Goal: Check status: Check status

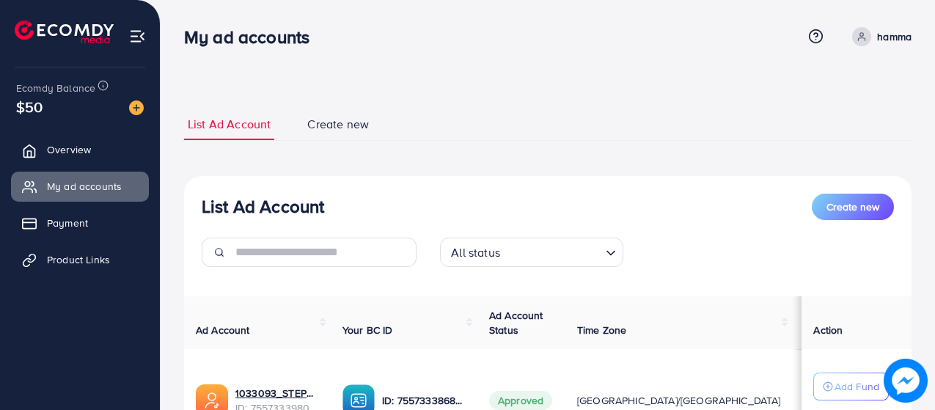
scroll to position [147, 0]
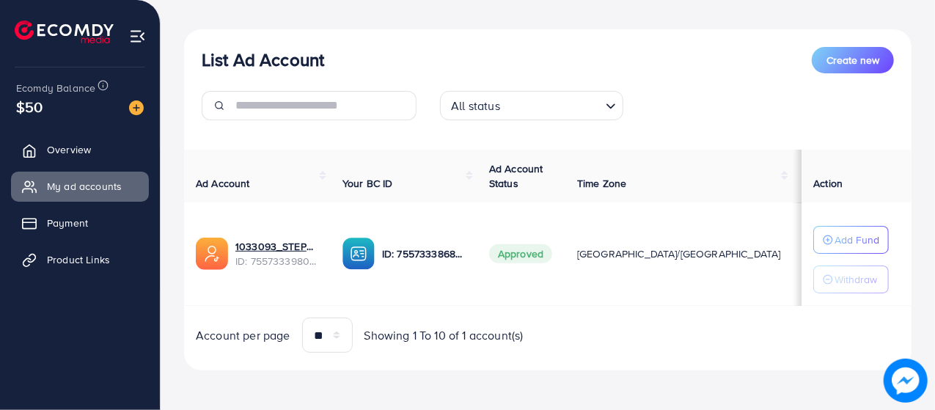
click at [438, 136] on div "List Ad Account Create new All status Loading... Ad Account Your BC ID Ad Accou…" at bounding box center [547, 200] width 727 height 342
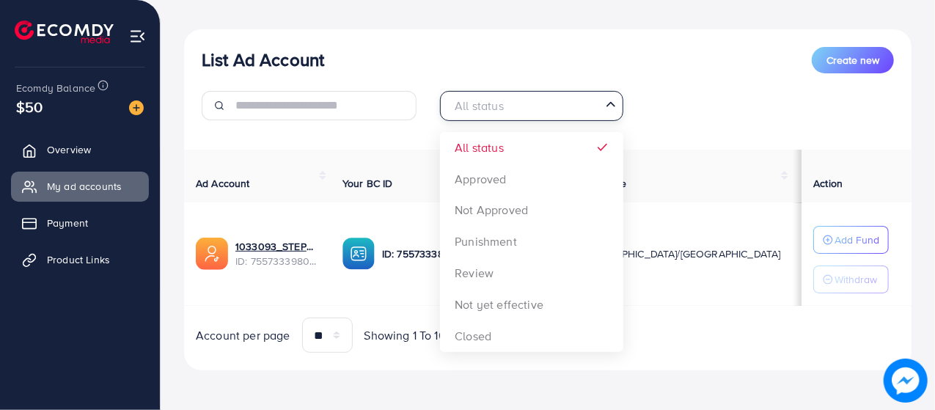
click at [540, 104] on input "Search for option" at bounding box center [523, 106] width 153 height 23
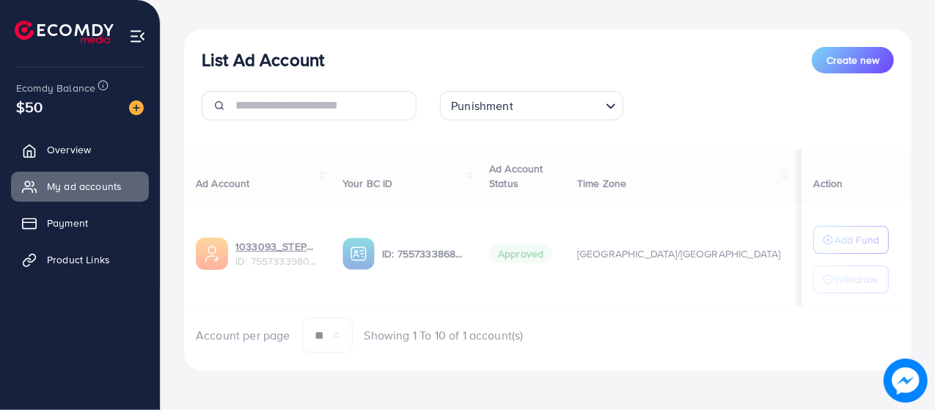
click at [535, 240] on div "List Ad Account Create new Punishment Loading... All status Approved Not Approv…" at bounding box center [547, 200] width 727 height 342
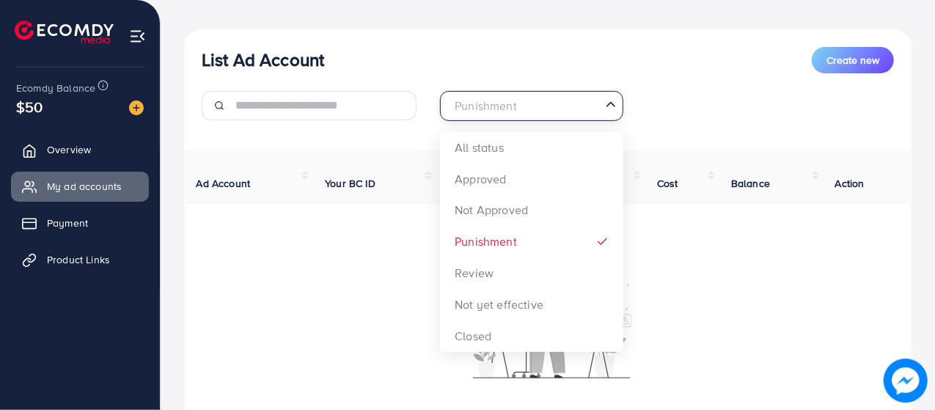
click at [542, 105] on input "Search for option" at bounding box center [523, 106] width 153 height 23
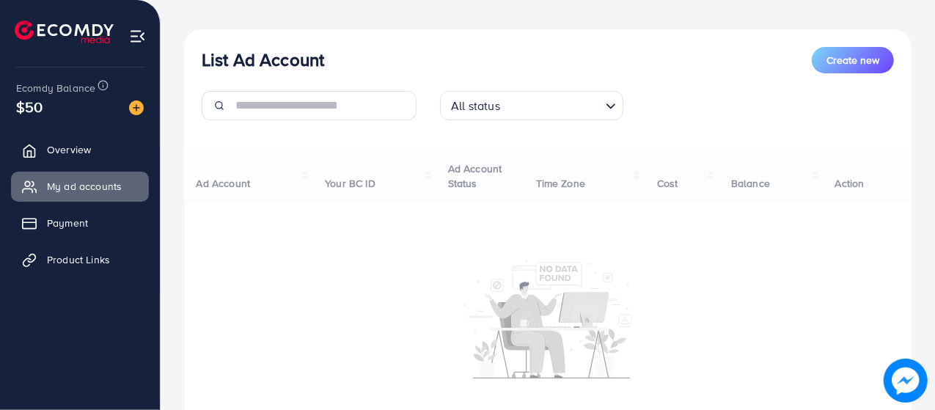
click at [493, 149] on div "List Ad Account Create new All status Loading... All status Approved Not Approv…" at bounding box center [547, 263] width 727 height 469
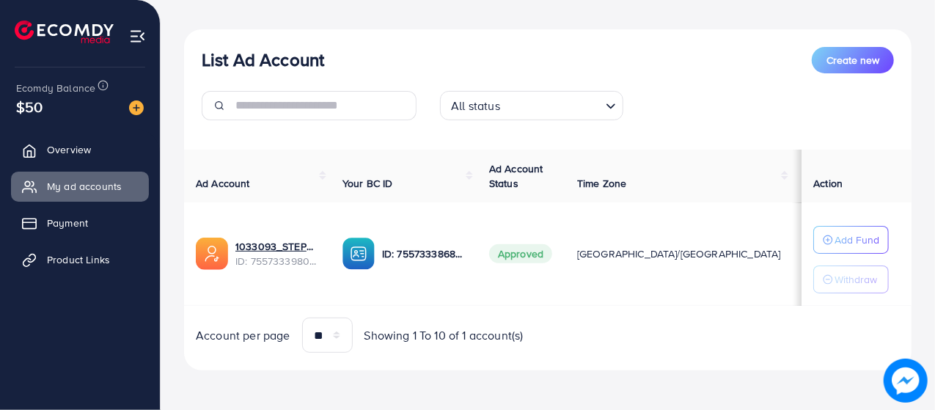
click at [801, 297] on td "Add Fund Withdraw" at bounding box center [856, 253] width 110 height 103
click at [405, 259] on p "ID: 7557333868135677968" at bounding box center [424, 254] width 84 height 18
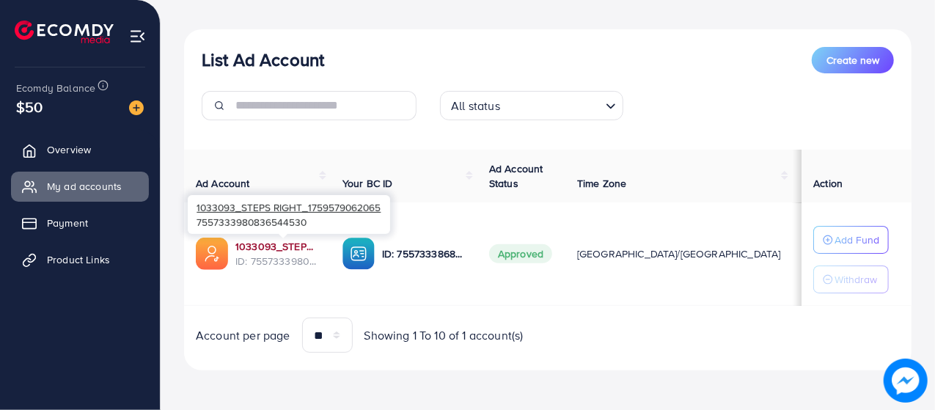
click at [299, 249] on link "1033093_STEPS RIGHT_1759579062065" at bounding box center [277, 246] width 84 height 15
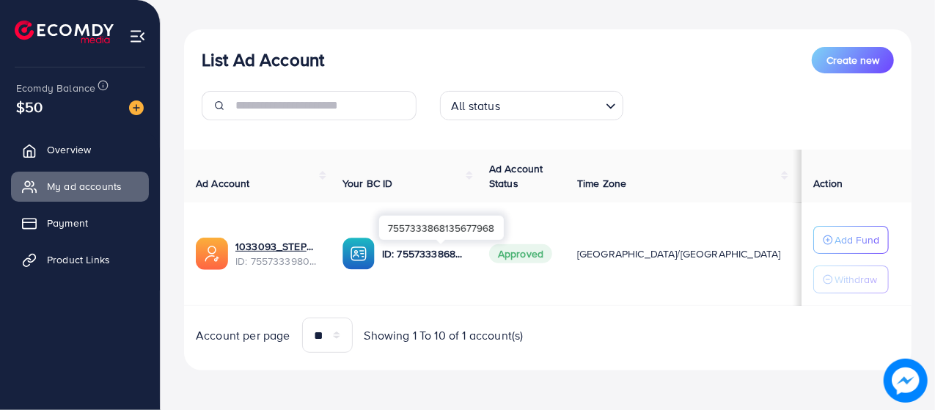
click at [432, 260] on p "ID: 7557333868135677968" at bounding box center [424, 254] width 84 height 18
click at [407, 255] on p "ID: 7557333868135677968" at bounding box center [424, 254] width 84 height 18
click at [375, 252] on img at bounding box center [358, 254] width 32 height 32
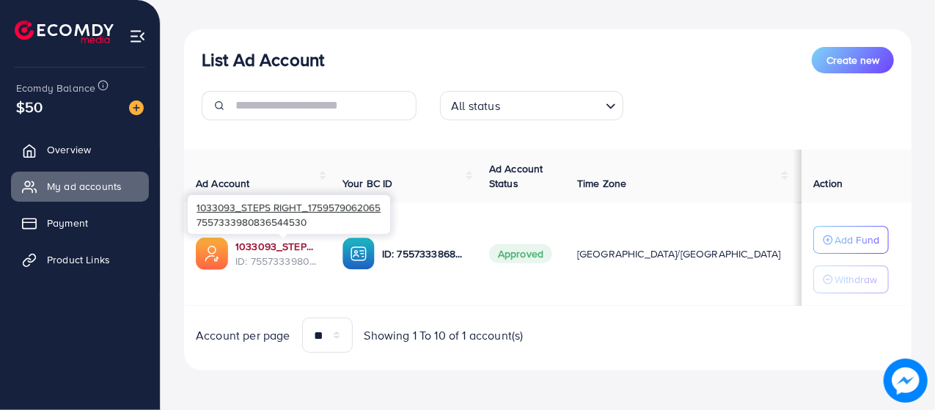
click at [273, 243] on link "1033093_STEPS RIGHT_1759579062065" at bounding box center [277, 246] width 84 height 15
